Goal: Task Accomplishment & Management: Use online tool/utility

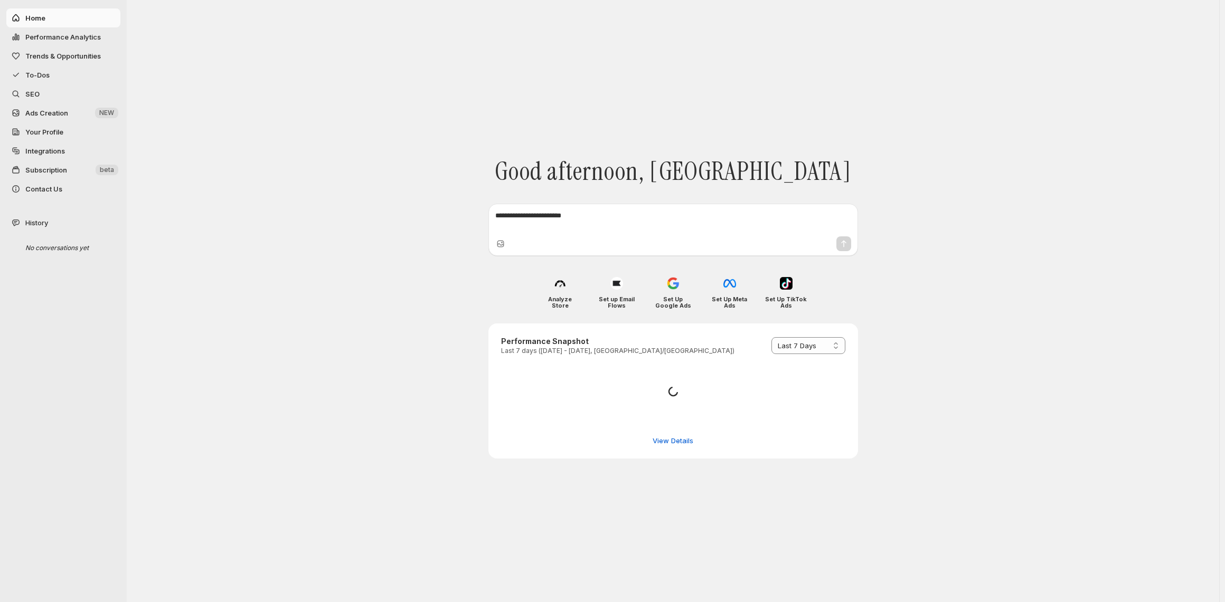
select select "*********"
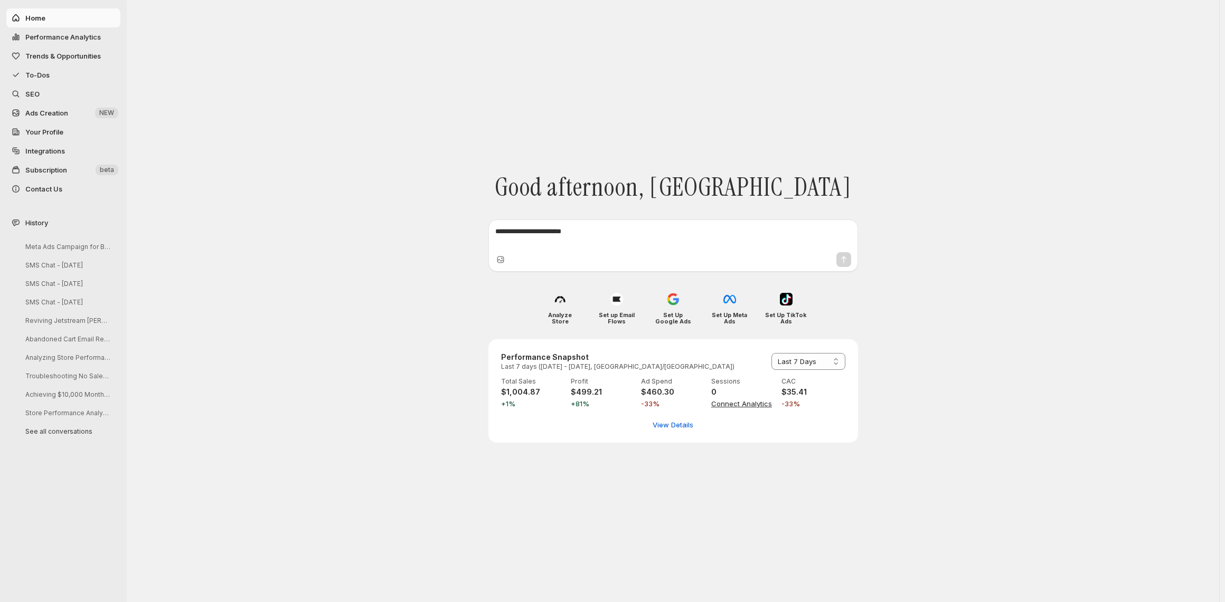
click at [44, 150] on span "Integrations" at bounding box center [45, 151] width 40 height 8
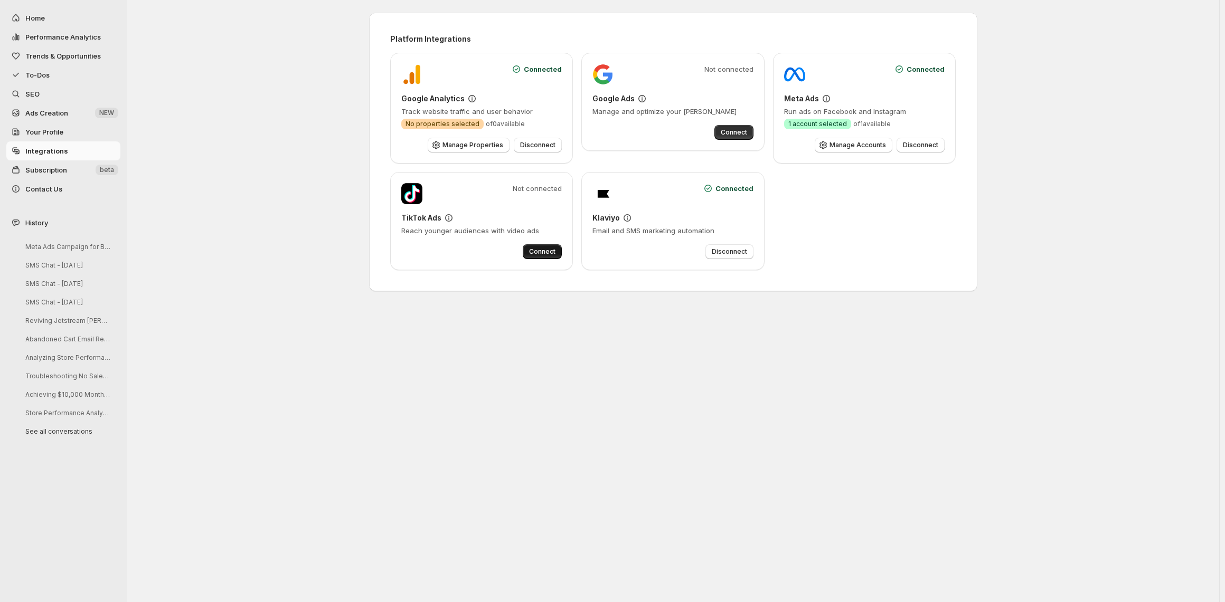
click at [548, 257] on button "Connect" at bounding box center [542, 251] width 39 height 15
click at [33, 95] on span "SEO" at bounding box center [32, 94] width 14 height 8
